Goal: Book appointment/travel/reservation

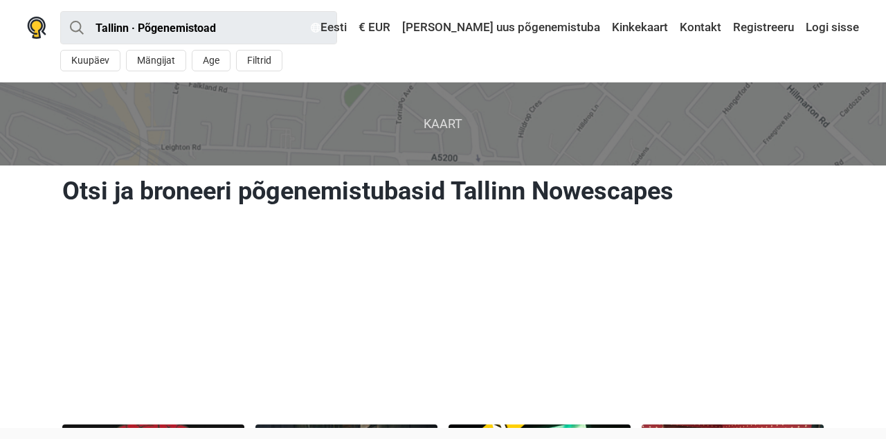
scroll to position [234, 0]
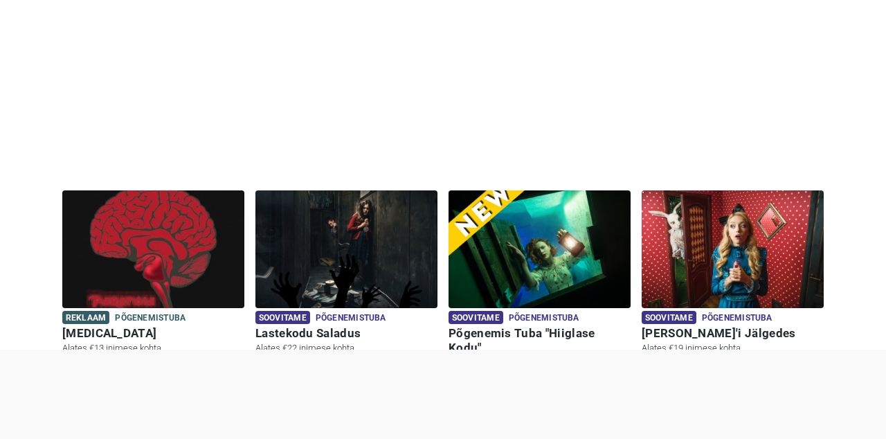
click at [28, 350] on div at bounding box center [443, 350] width 886 height 0
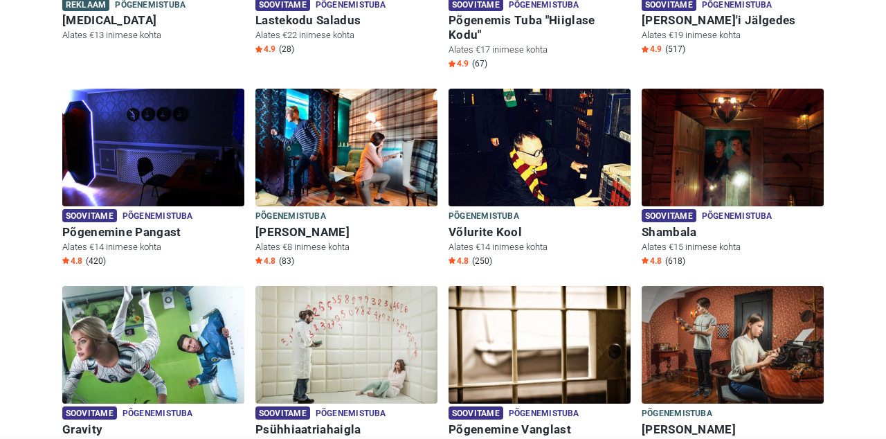
scroll to position [547, 0]
click at [151, 138] on img at bounding box center [153, 148] width 182 height 118
click at [162, 140] on img at bounding box center [153, 148] width 182 height 118
click at [148, 148] on img at bounding box center [153, 148] width 182 height 118
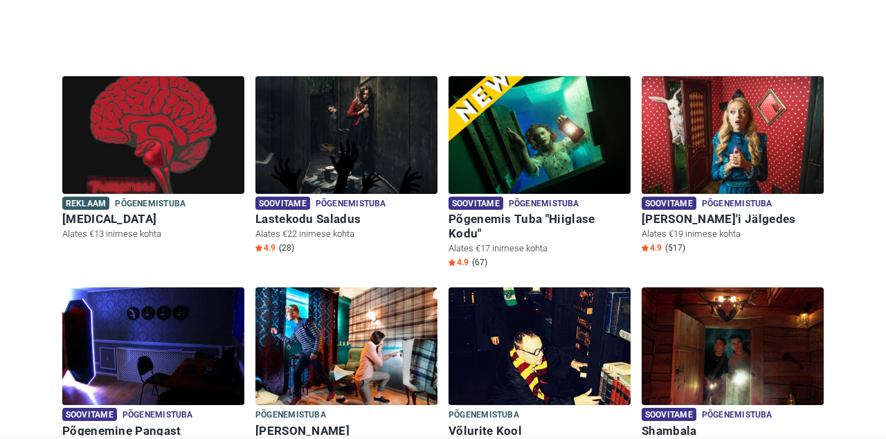
scroll to position [348, 0]
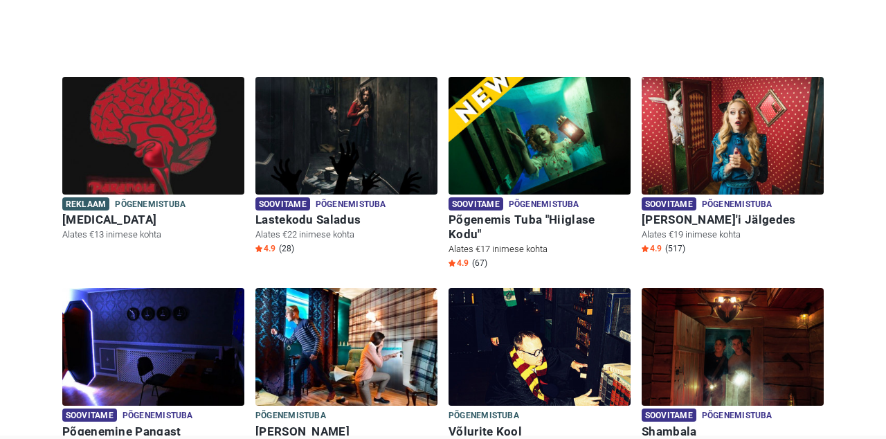
click at [538, 123] on img at bounding box center [540, 136] width 182 height 118
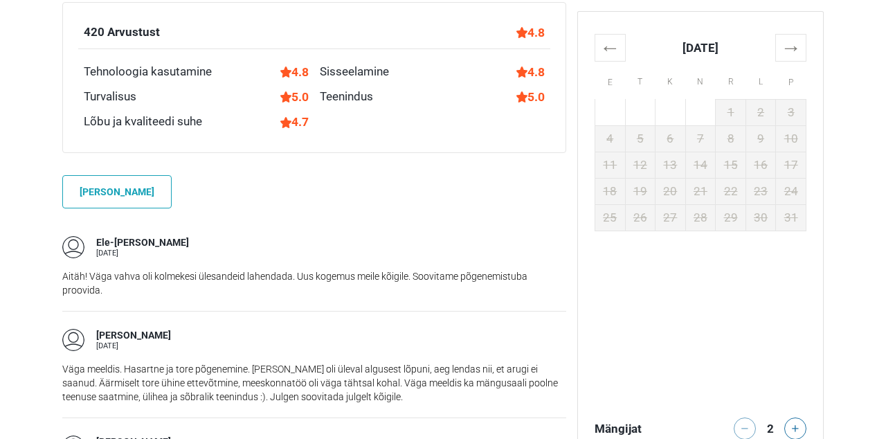
scroll to position [979, 0]
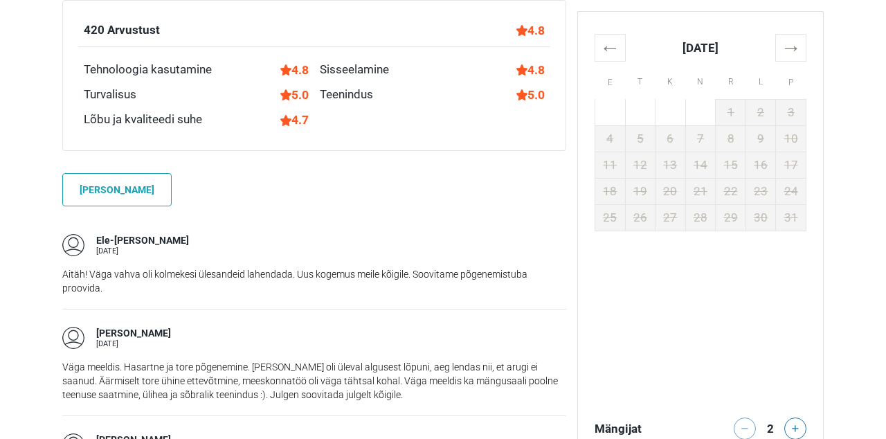
click at [794, 48] on th "→" at bounding box center [791, 47] width 30 height 27
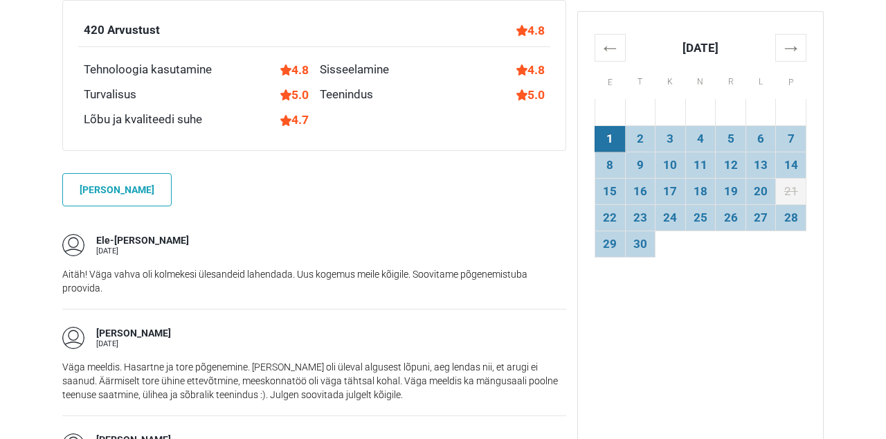
click at [612, 45] on th "←" at bounding box center [610, 47] width 30 height 27
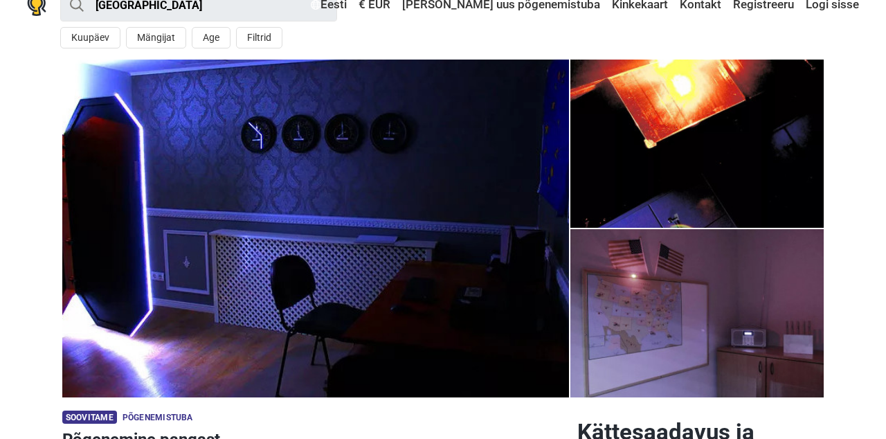
scroll to position [0, 0]
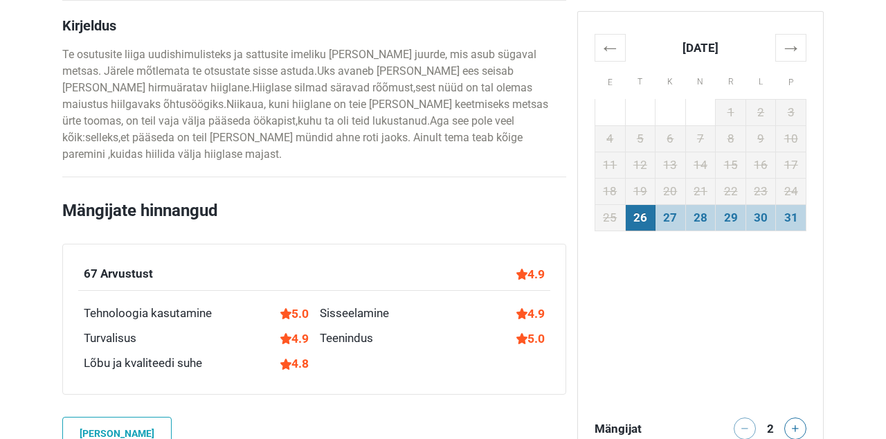
scroll to position [765, 0]
click at [795, 212] on td "31" at bounding box center [791, 217] width 30 height 26
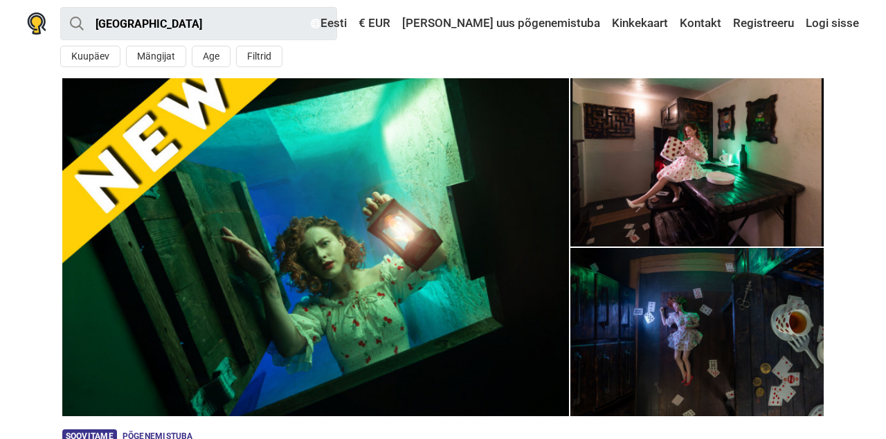
scroll to position [0, 0]
